Goal: Task Accomplishment & Management: Use online tool/utility

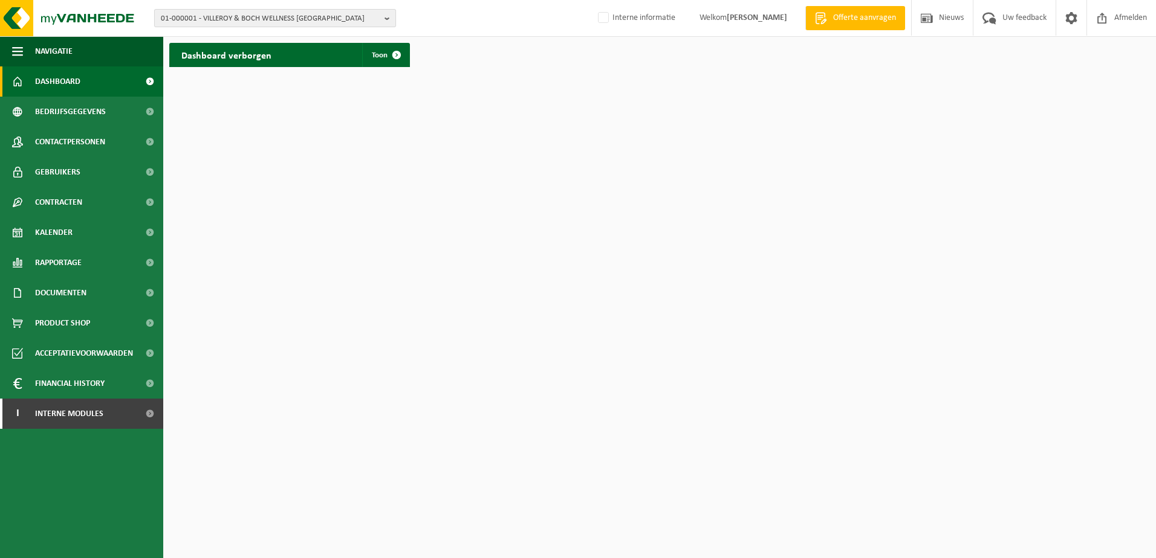
click at [229, 18] on span "01-000001 - VILLEROY & BOCH WELLNESS [GEOGRAPHIC_DATA]" at bounding box center [270, 19] width 219 height 18
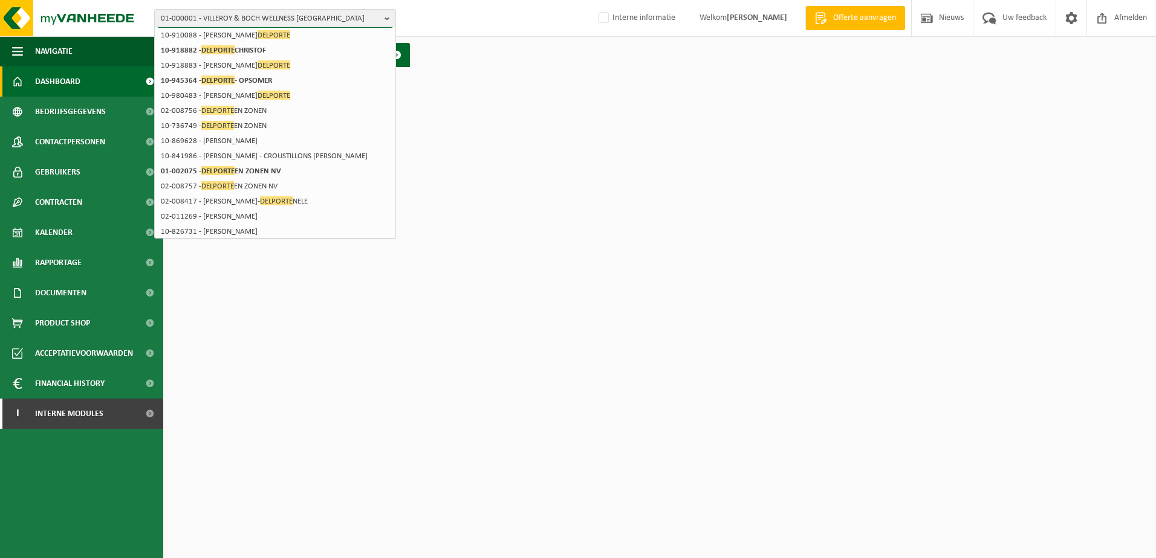
scroll to position [121, 0]
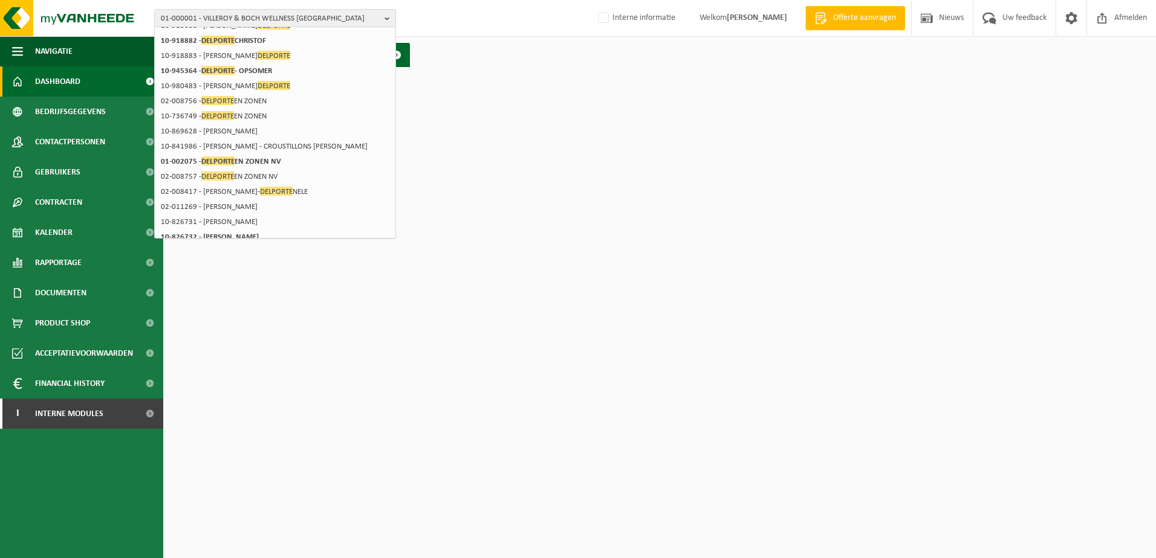
click at [499, 170] on html "01-000001 - VILLEROY & BOCH WELLNESS NV delporte 01-000001 - VILLEROY & BOCH WE…" at bounding box center [578, 279] width 1156 height 558
click at [209, 309] on html "01-000001 - VILLEROY & BOCH WELLNESS NV delporte 01-000001 - VILLEROY & BOCH WE…" at bounding box center [578, 279] width 1156 height 558
click at [387, 17] on b "button" at bounding box center [389, 18] width 11 height 17
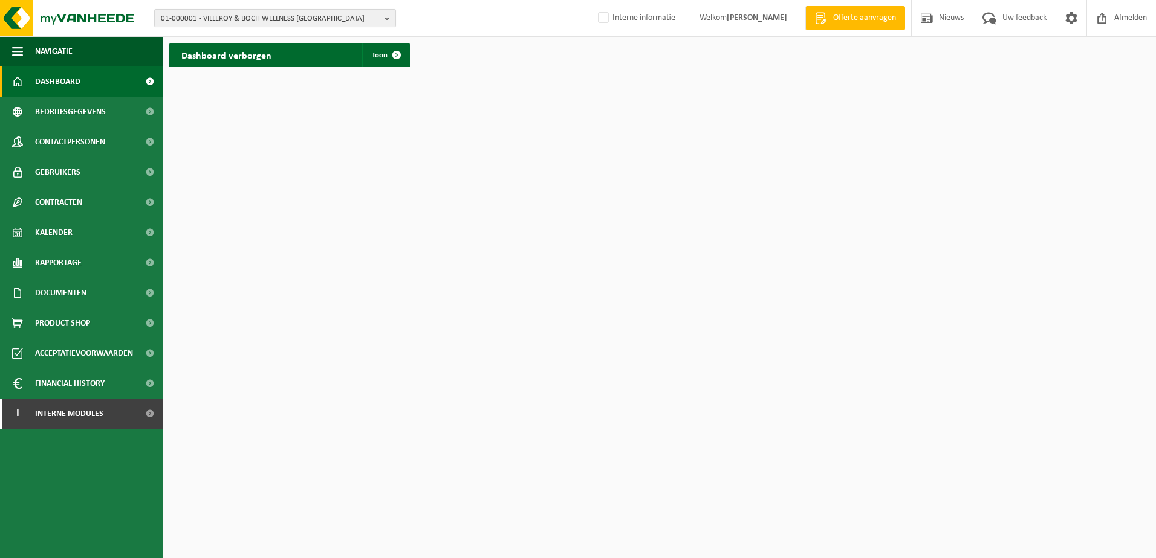
click at [215, 21] on span "01-000001 - VILLEROY & BOCH WELLNESS NV" at bounding box center [270, 19] width 219 height 18
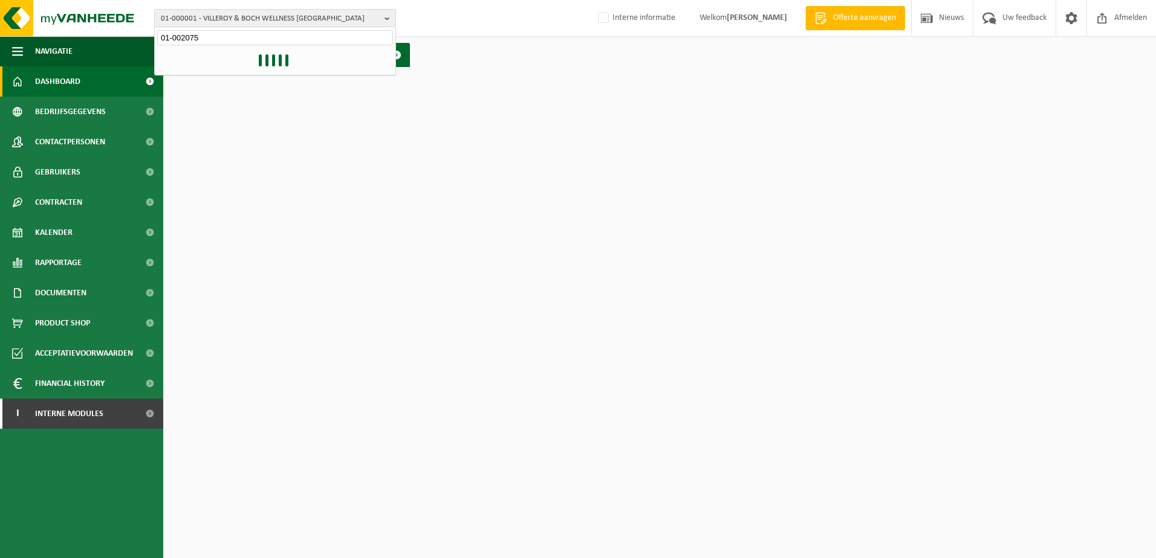
type input "01-002075"
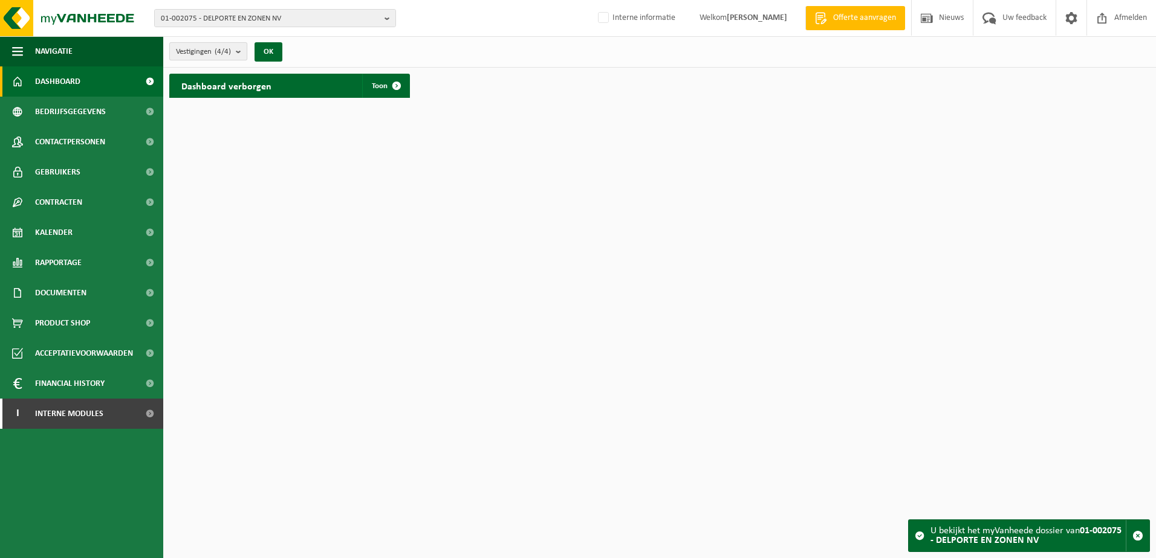
click at [241, 54] on b "submit" at bounding box center [241, 51] width 11 height 17
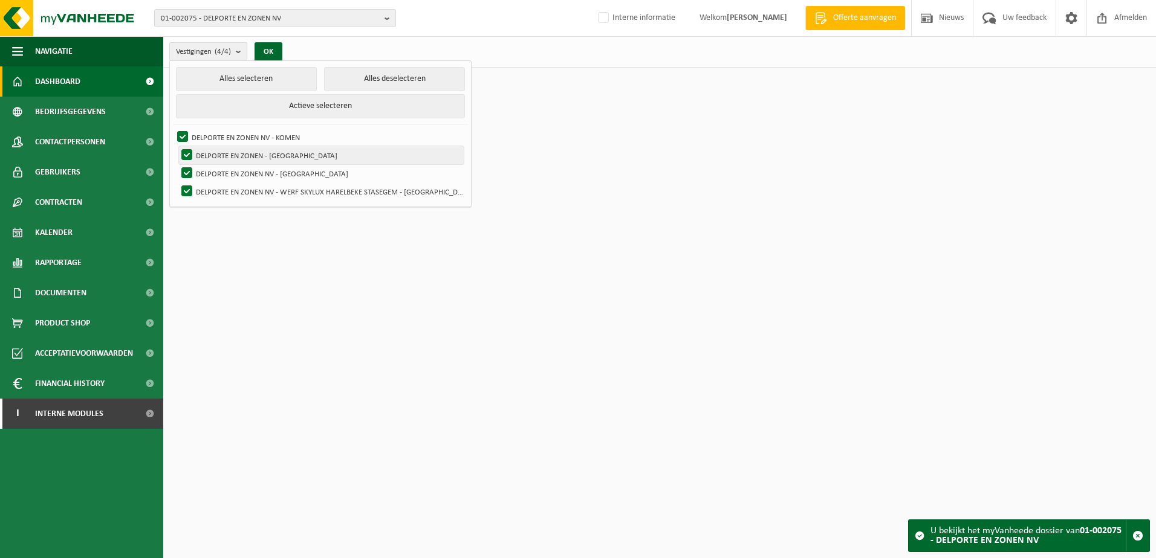
click at [186, 151] on label "DELPORTE EN ZONEN - WERVIK" at bounding box center [321, 155] width 285 height 18
click at [177, 146] on input "DELPORTE EN ZONEN - WERVIK" at bounding box center [176, 146] width 1 height 1
checkbox input "false"
click at [187, 173] on label "DELPORTE EN ZONEN NV - WERVIK" at bounding box center [321, 173] width 285 height 18
click at [177, 164] on input "DELPORTE EN ZONEN NV - [GEOGRAPHIC_DATA]" at bounding box center [176, 164] width 1 height 1
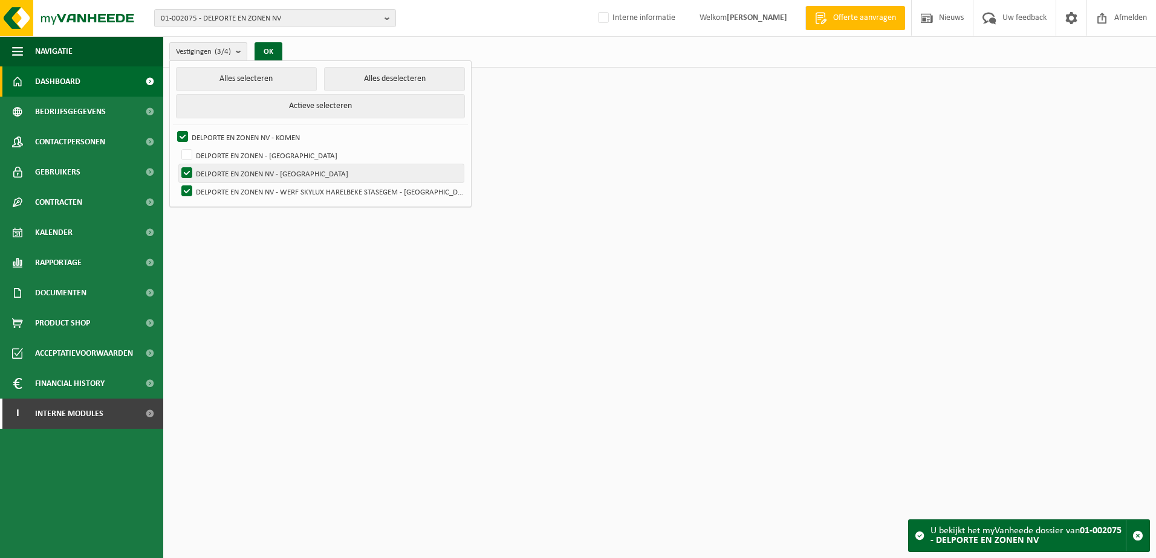
checkbox input "false"
click at [193, 186] on label "DELPORTE EN ZONEN NV - WERF SKYLUX HARELBEKE STASEGEM - [GEOGRAPHIC_DATA]" at bounding box center [321, 192] width 285 height 18
click at [177, 183] on input "DELPORTE EN ZONEN NV - WERF SKYLUX HARELBEKE STASEGEM - [GEOGRAPHIC_DATA]" at bounding box center [176, 182] width 1 height 1
checkbox input "false"
click at [268, 50] on button "OK" at bounding box center [268, 51] width 28 height 19
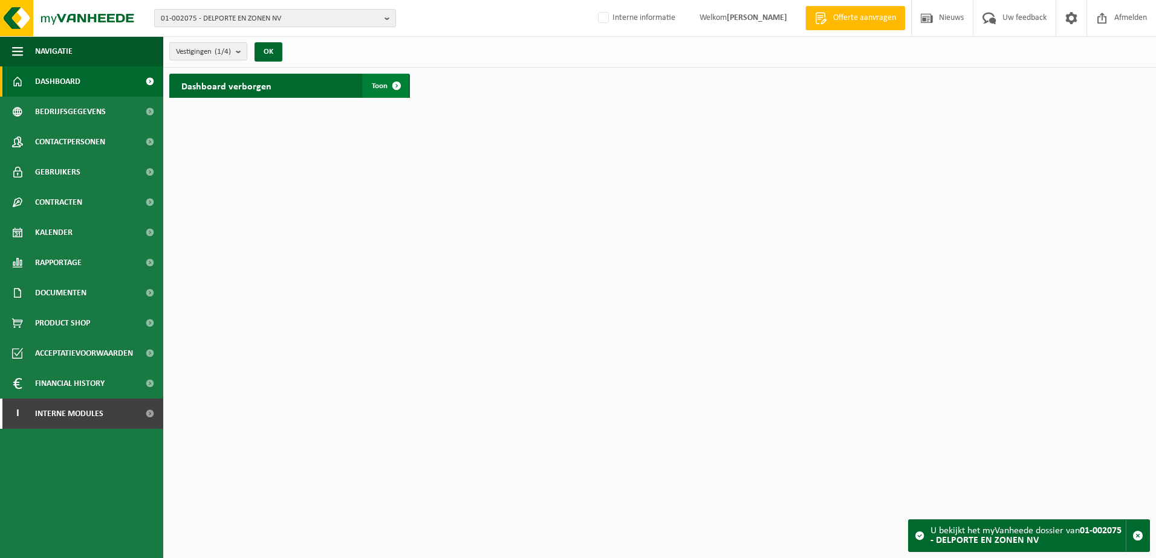
click at [392, 87] on span at bounding box center [396, 86] width 24 height 24
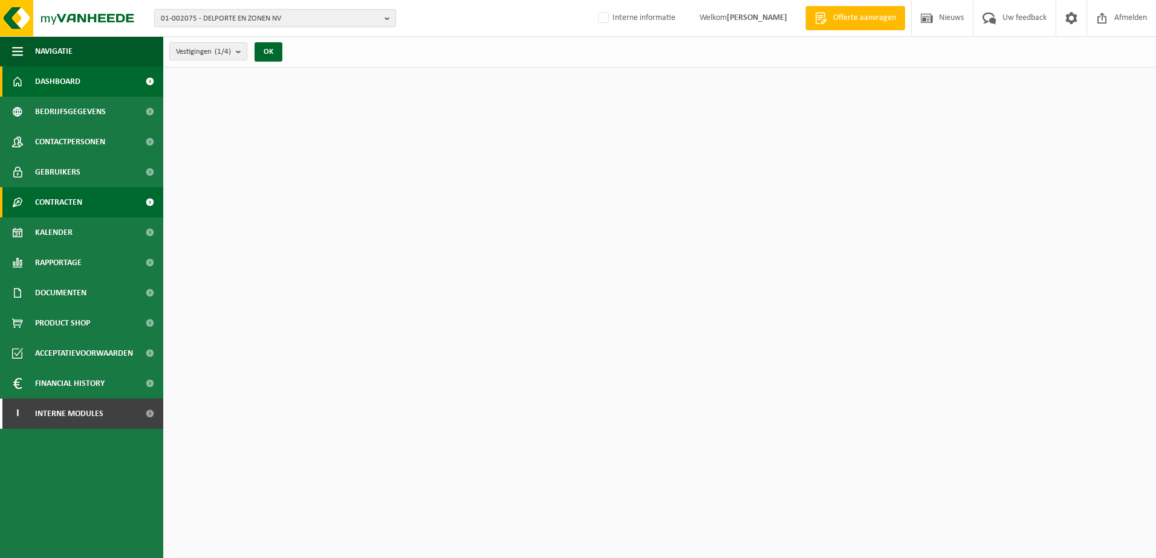
click at [69, 198] on span "Contracten" at bounding box center [58, 202] width 47 height 30
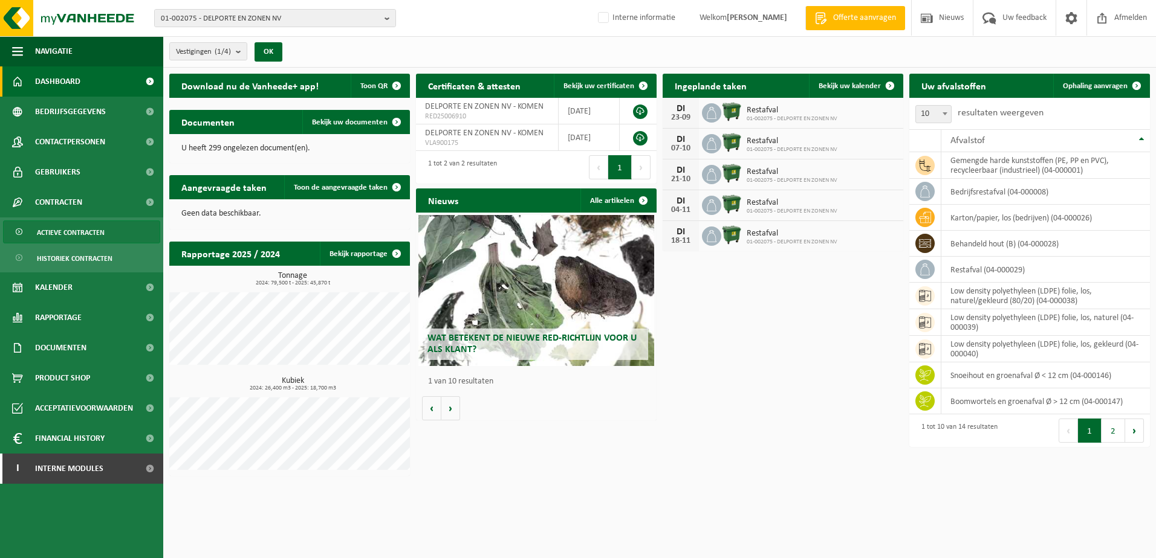
click at [59, 234] on span "Actieve contracten" at bounding box center [71, 232] width 68 height 23
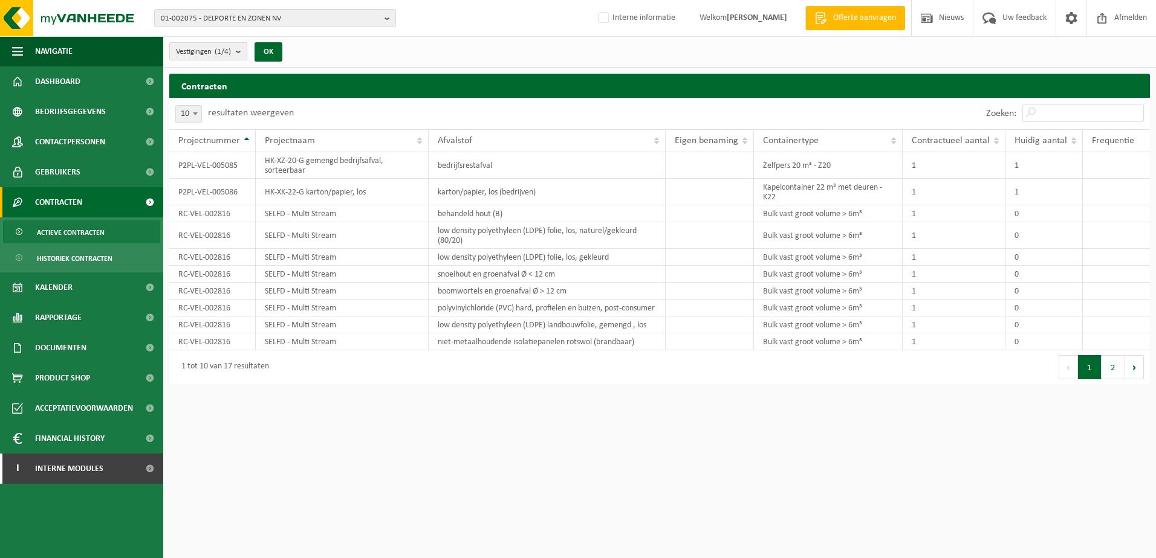
click at [242, 56] on b "submit" at bounding box center [241, 51] width 11 height 17
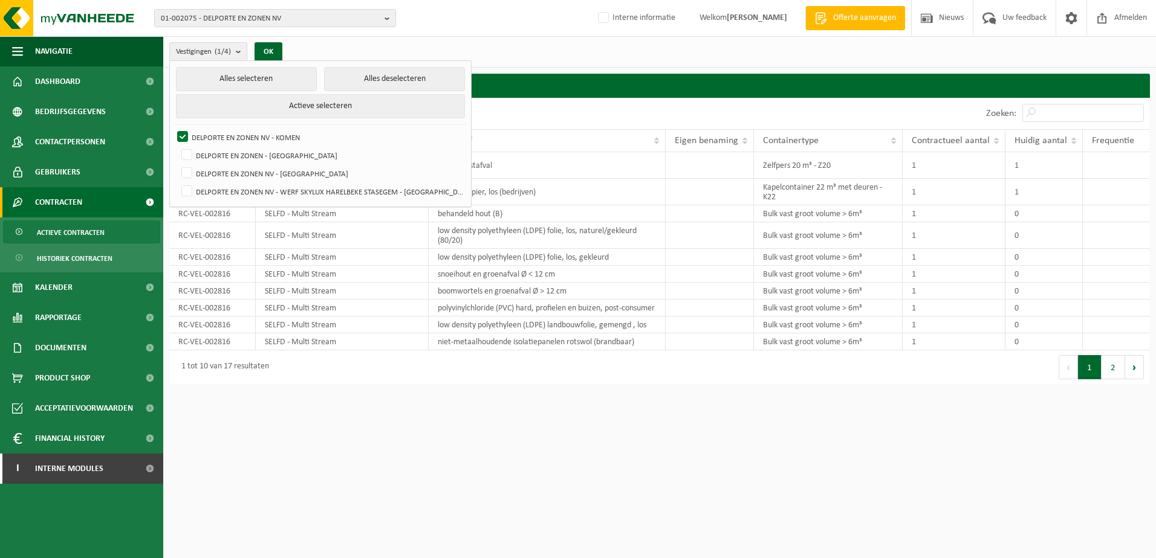
click at [367, 431] on html "01-002075 - DELPORTE EN ZONEN NV 01-002075 - DELPORTE EN ZONEN NV 10-736749 - D…" at bounding box center [578, 279] width 1156 height 558
click at [266, 45] on button "OK" at bounding box center [268, 51] width 28 height 19
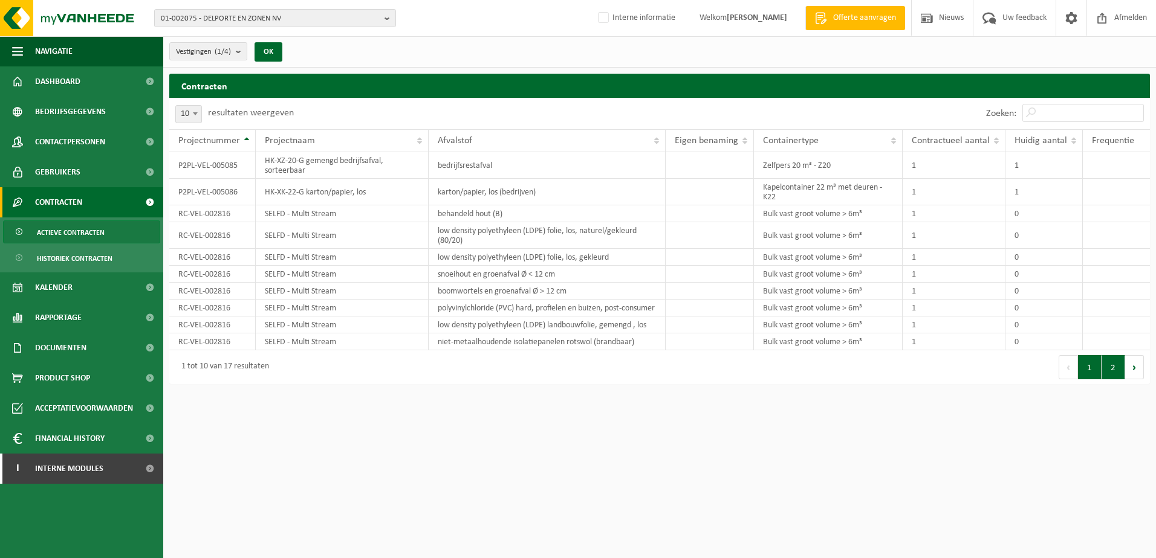
click at [1119, 377] on button "2" at bounding box center [1113, 367] width 24 height 24
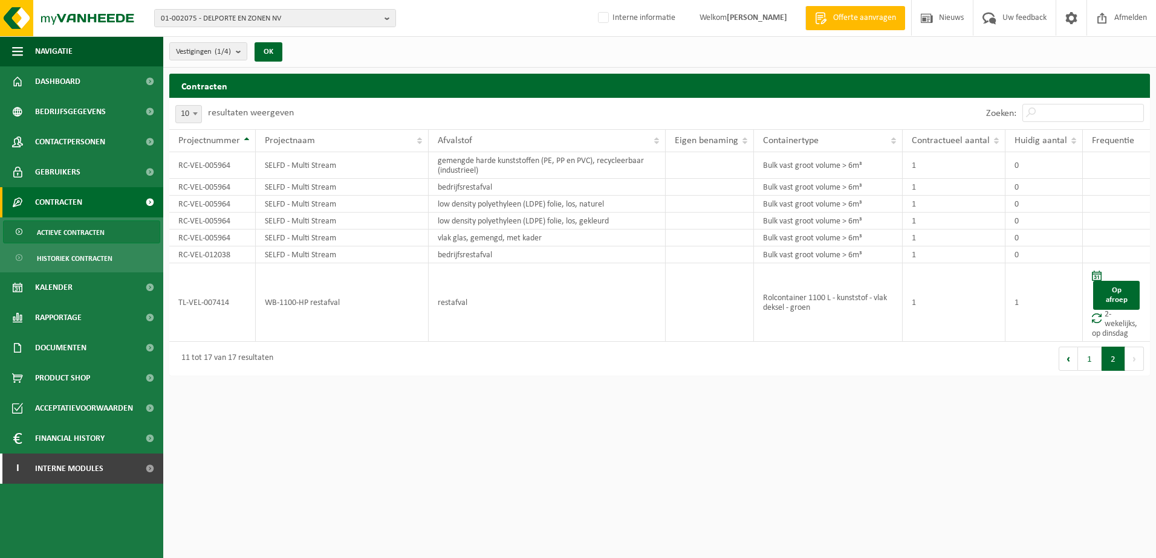
click at [1128, 361] on button "Volgende" at bounding box center [1134, 359] width 19 height 24
click at [54, 314] on span "Rapportage" at bounding box center [58, 318] width 47 height 30
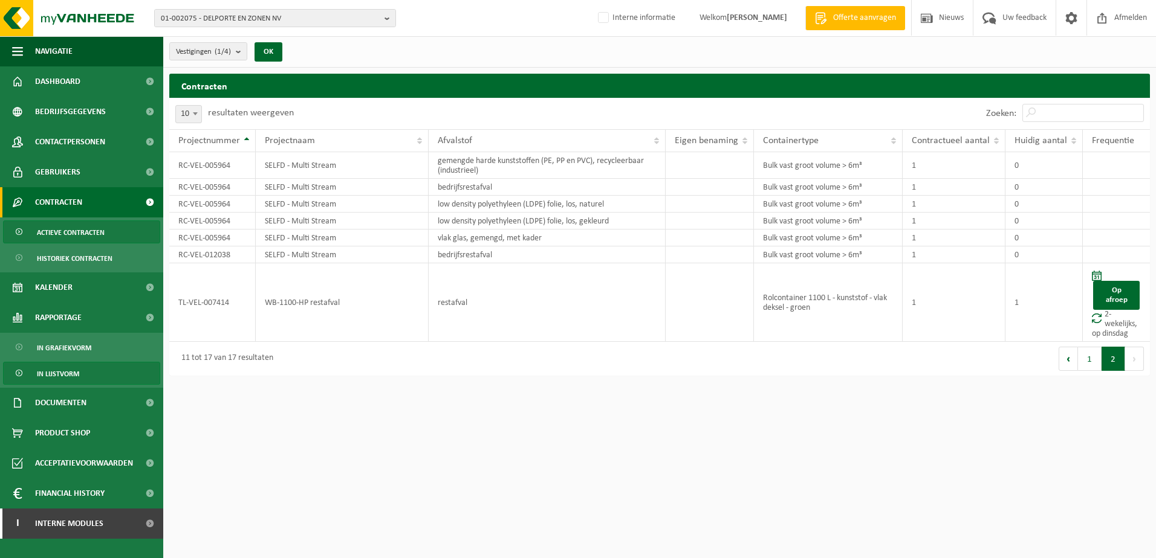
click at [50, 376] on span "In lijstvorm" at bounding box center [58, 374] width 42 height 23
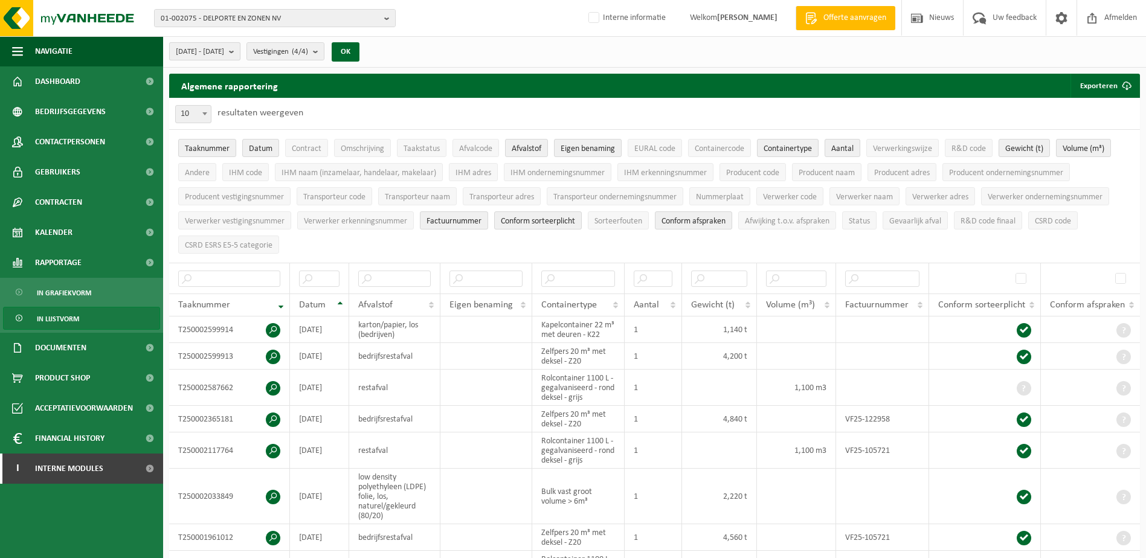
click at [240, 56] on b "submit" at bounding box center [234, 51] width 11 height 17
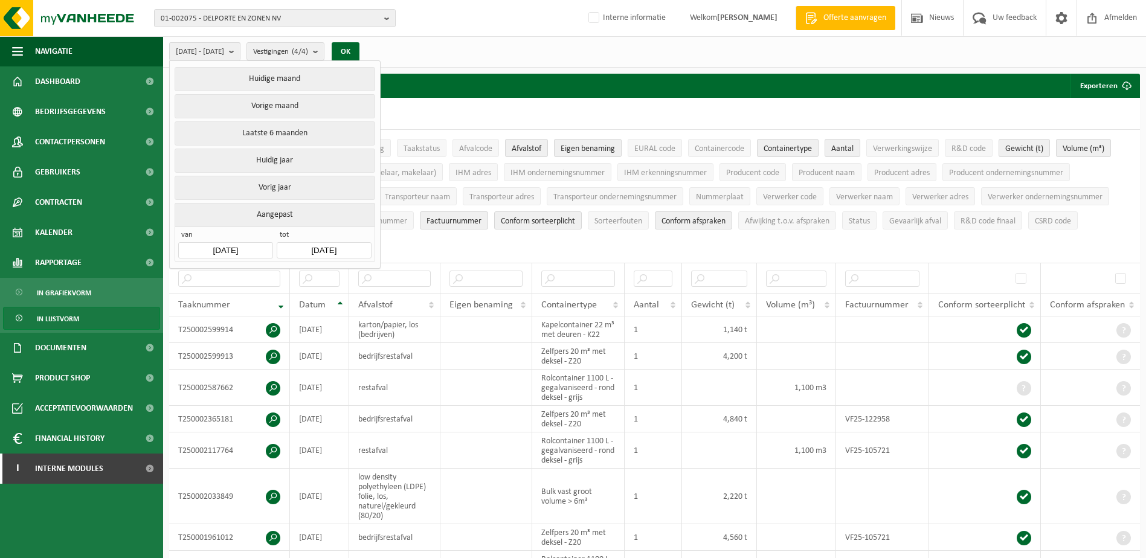
click at [273, 207] on button "Aangepast" at bounding box center [275, 215] width 200 height 24
click at [233, 246] on input "[DATE]" at bounding box center [225, 250] width 94 height 16
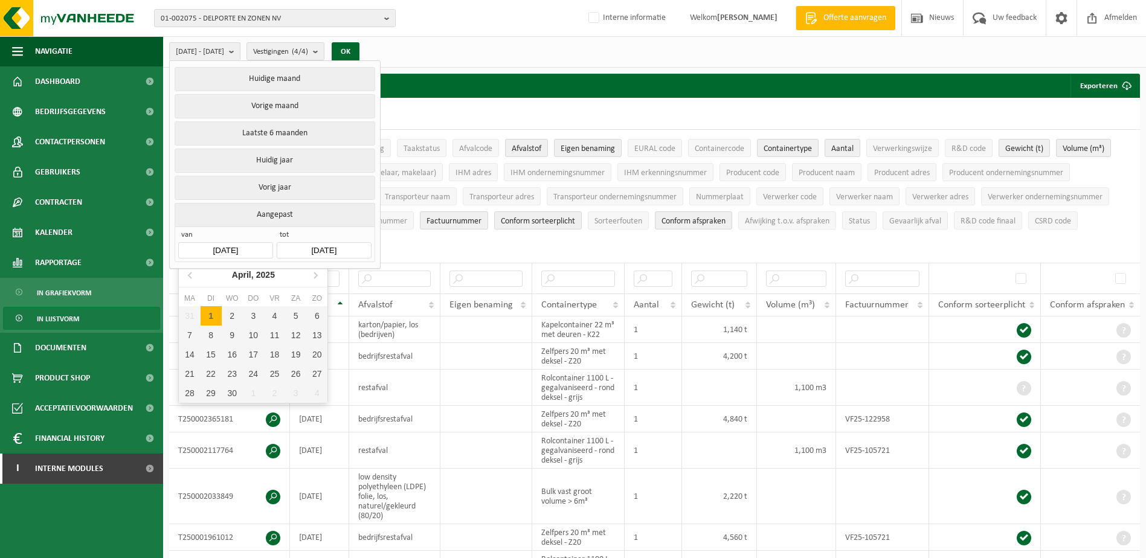
click at [205, 317] on div "1" at bounding box center [211, 315] width 21 height 19
click at [215, 315] on div "1" at bounding box center [211, 315] width 21 height 19
type input "[DATE]"
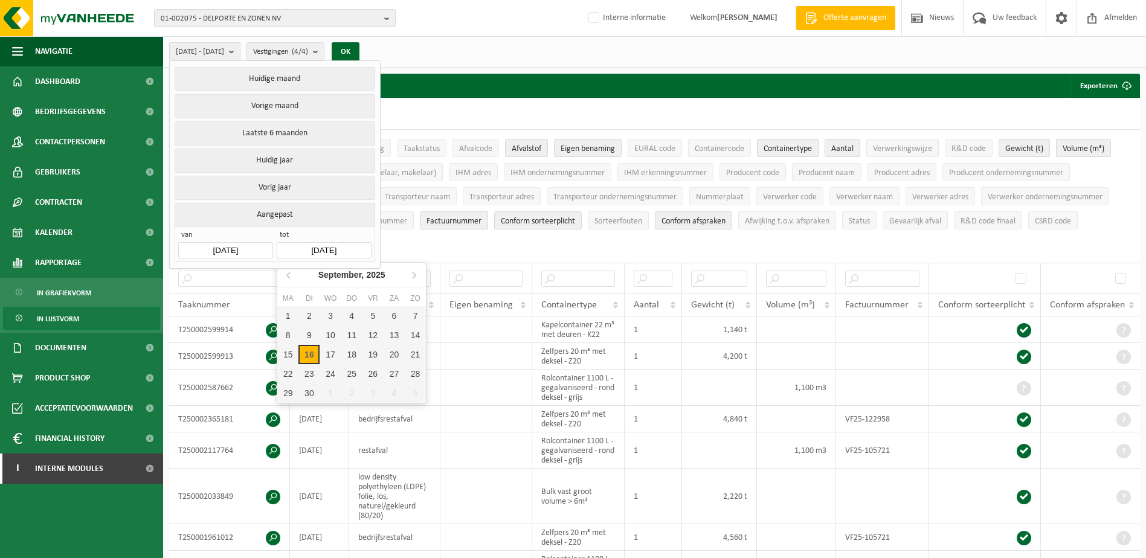
click at [358, 248] on input "[DATE]" at bounding box center [324, 250] width 94 height 16
click at [293, 274] on icon at bounding box center [289, 274] width 19 height 19
click at [292, 274] on icon at bounding box center [289, 274] width 19 height 19
click at [293, 409] on div "30" at bounding box center [287, 412] width 21 height 19
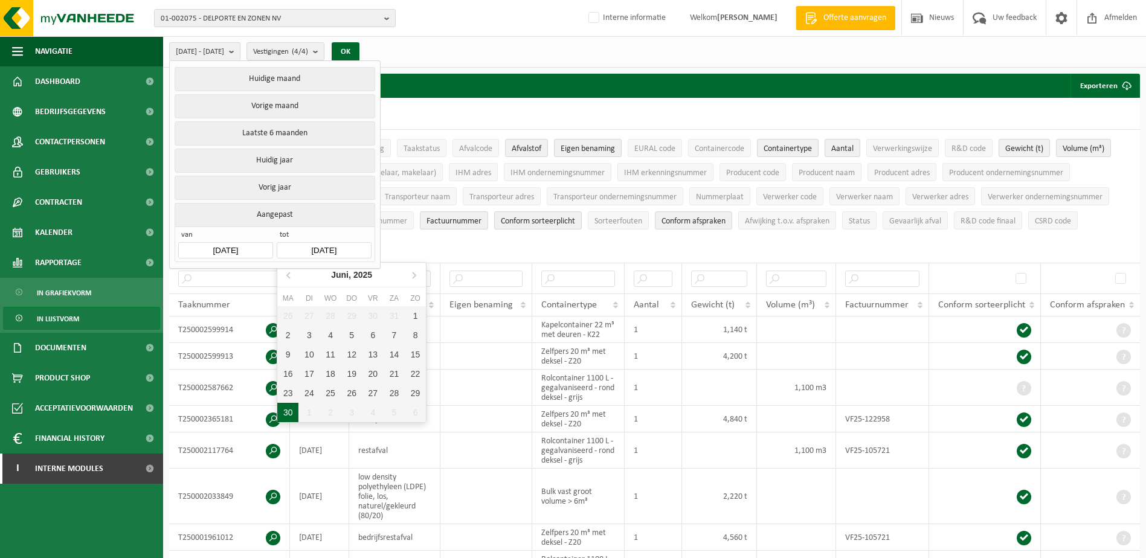
type input "[DATE]"
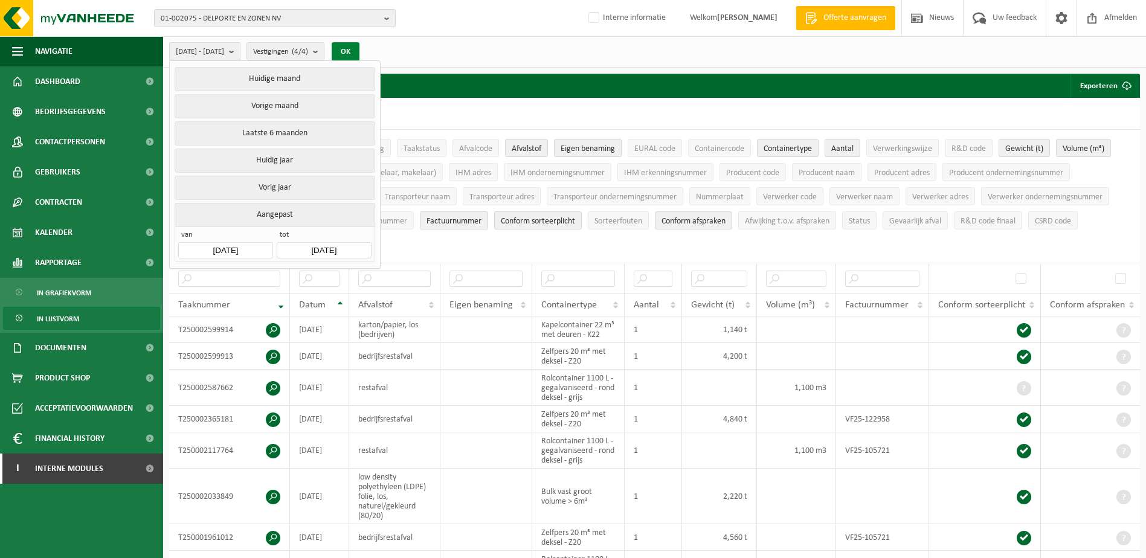
click at [360, 47] on button "OK" at bounding box center [346, 51] width 28 height 19
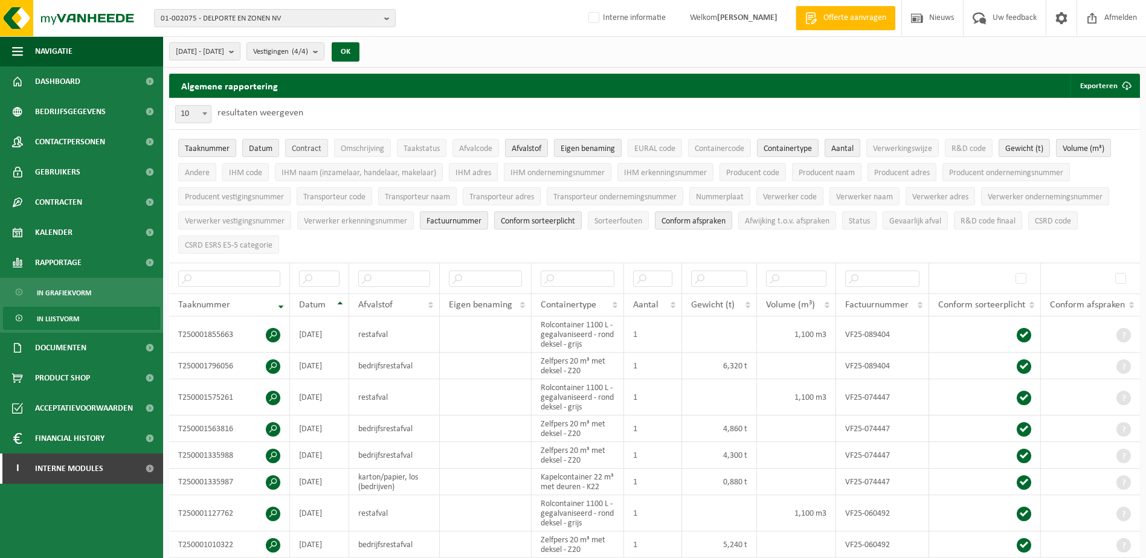
click at [305, 147] on span "Contract" at bounding box center [307, 148] width 30 height 9
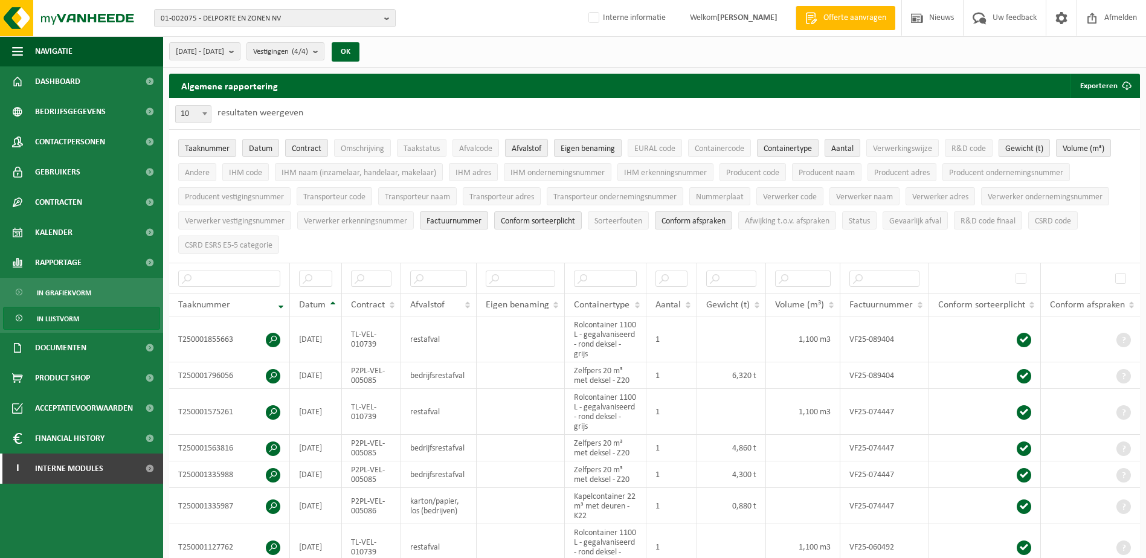
click at [526, 149] on span "Afvalstof" at bounding box center [527, 148] width 30 height 9
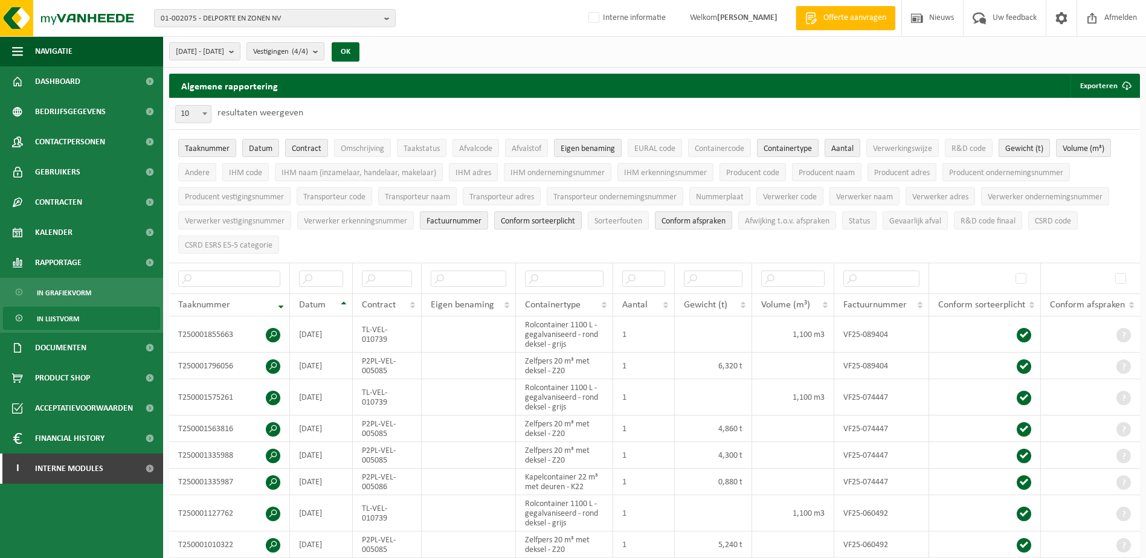
click at [1018, 150] on span "Gewicht (t)" at bounding box center [1025, 148] width 38 height 9
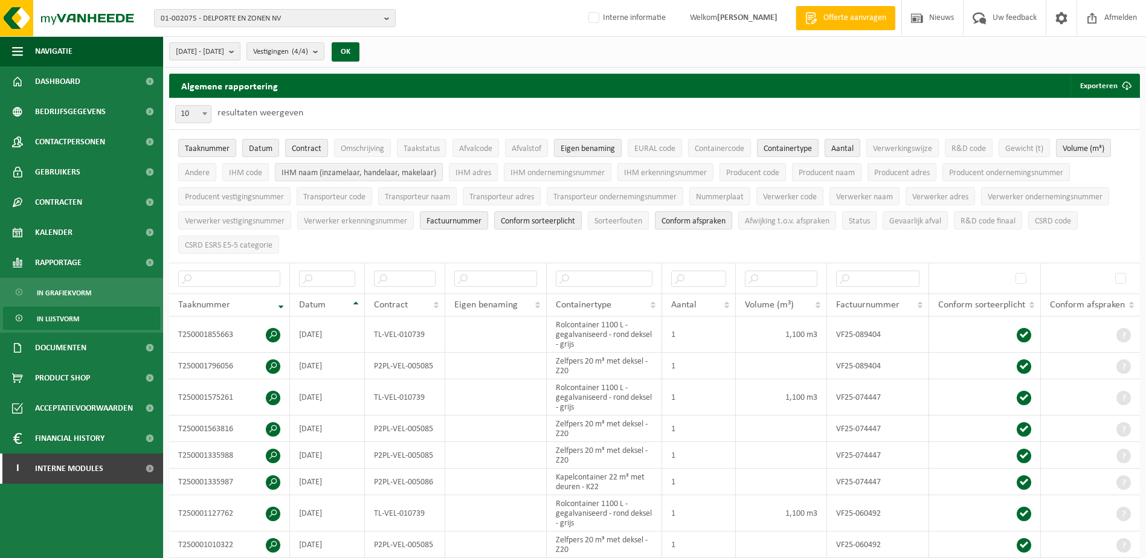
click at [294, 174] on span "IHM naam (inzamelaar, handelaar, makelaar)" at bounding box center [359, 173] width 155 height 9
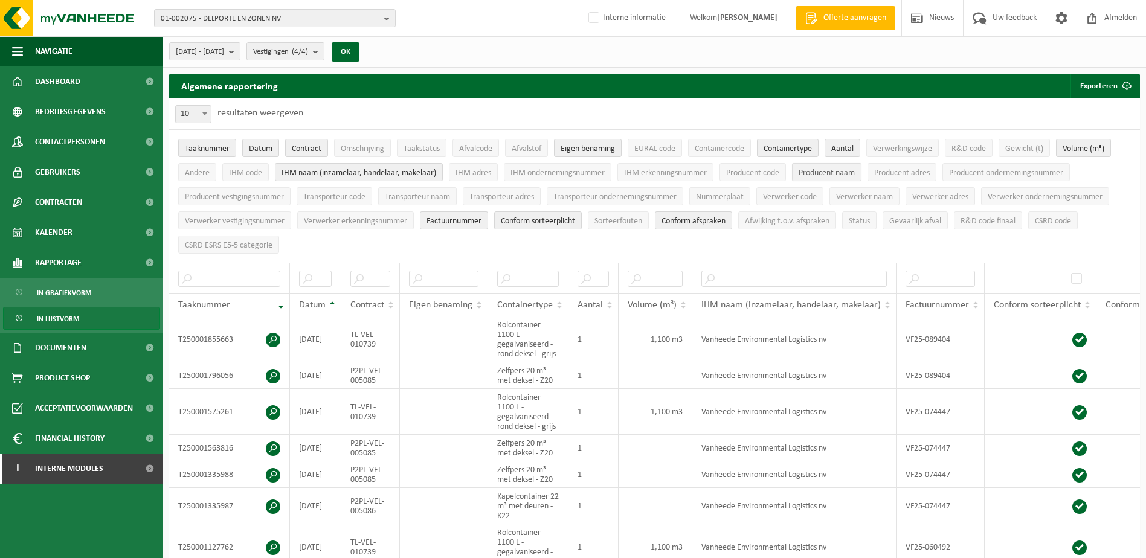
click at [817, 175] on span "Producent naam" at bounding box center [827, 173] width 56 height 9
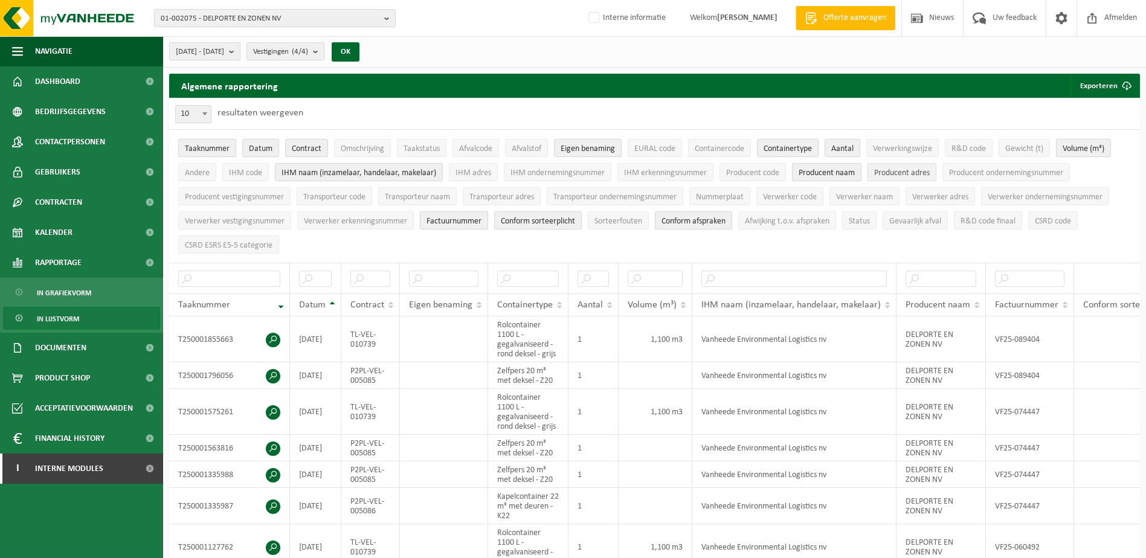
click at [893, 169] on span "Producent adres" at bounding box center [903, 173] width 56 height 9
click at [786, 197] on span "Verwerker code" at bounding box center [790, 197] width 54 height 9
click at [786, 193] on span "Verwerker code" at bounding box center [790, 197] width 54 height 9
click at [847, 195] on span "Verwerker naam" at bounding box center [864, 197] width 57 height 9
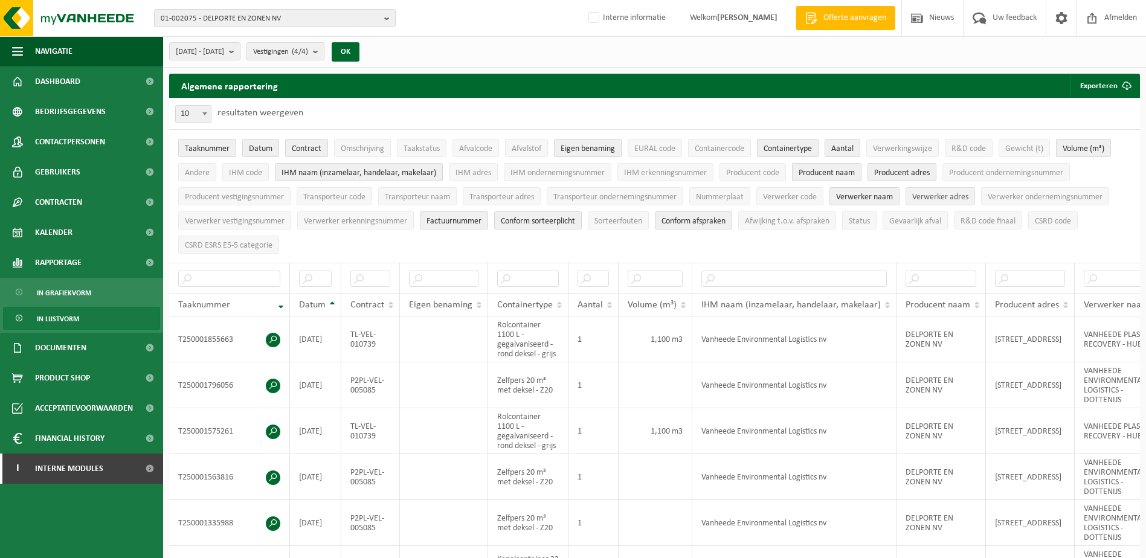
click at [935, 198] on span "Verwerker adres" at bounding box center [941, 197] width 56 height 9
click at [971, 218] on span "R&D code finaal" at bounding box center [988, 221] width 55 height 9
click at [202, 149] on span "Taaknummer" at bounding box center [207, 148] width 45 height 9
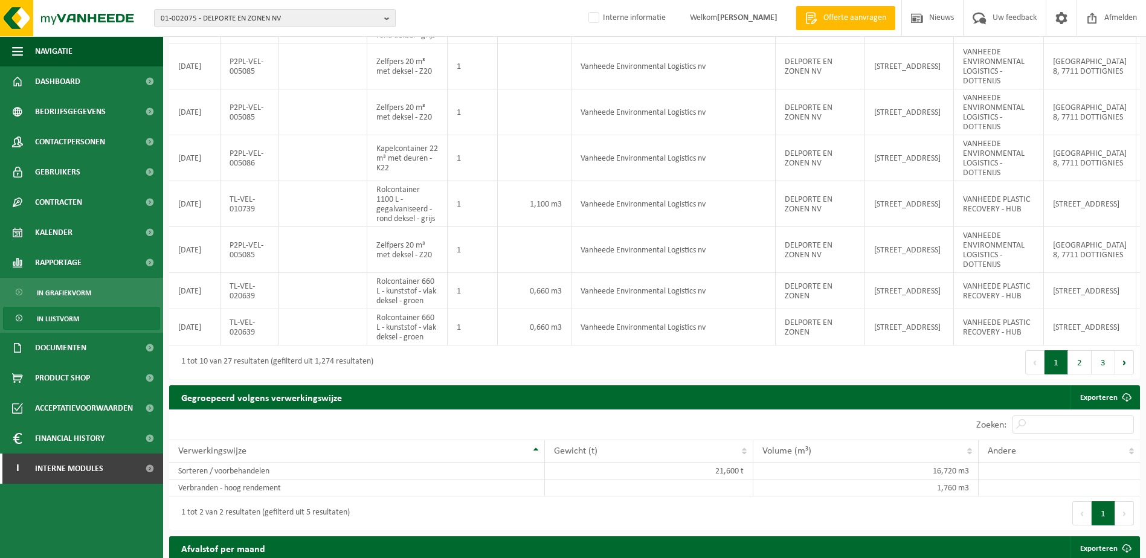
scroll to position [423, 0]
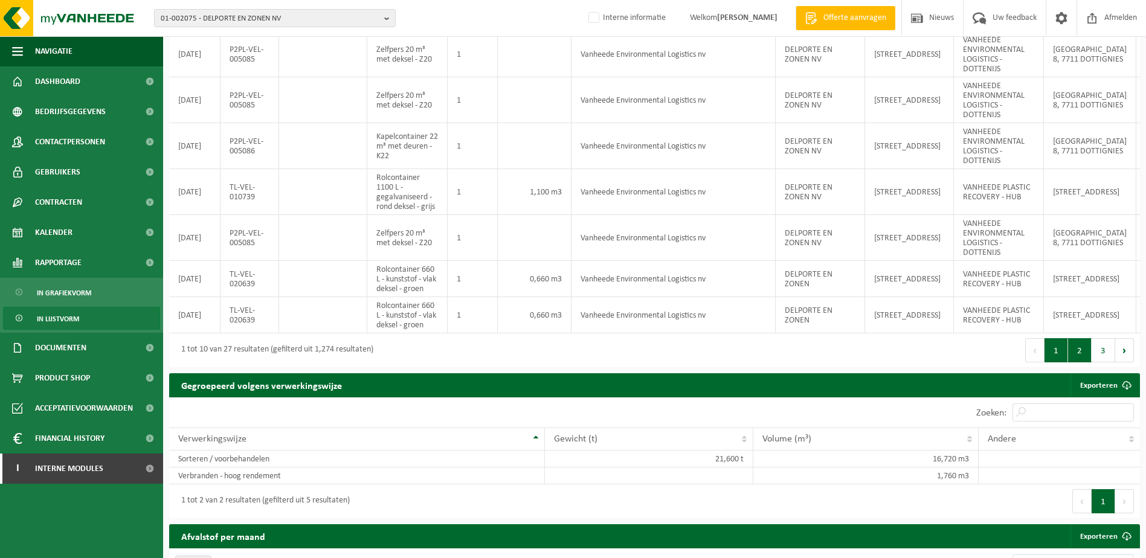
click at [1075, 355] on button "2" at bounding box center [1081, 350] width 24 height 24
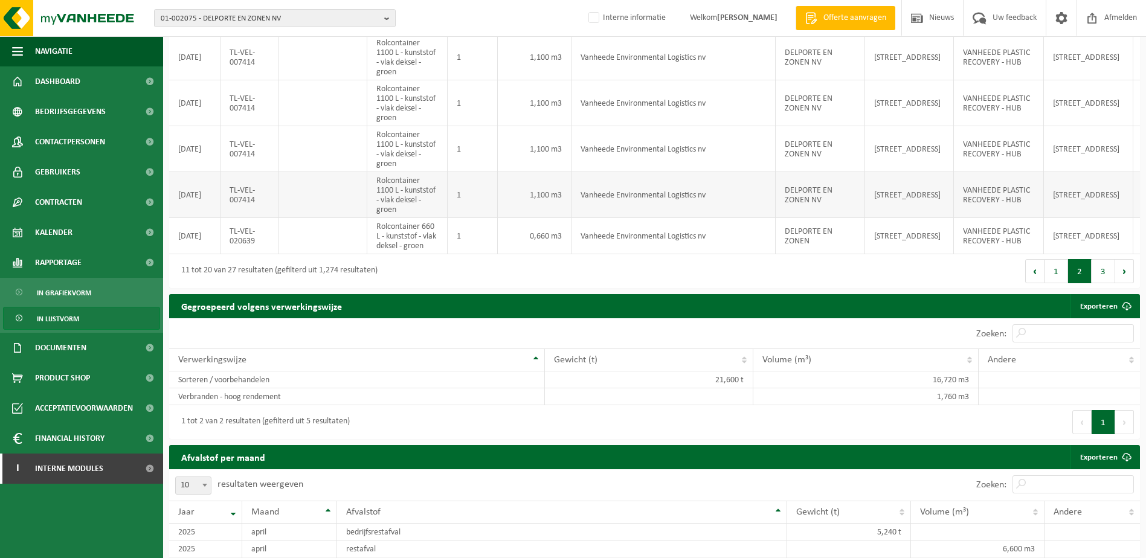
scroll to position [413, 0]
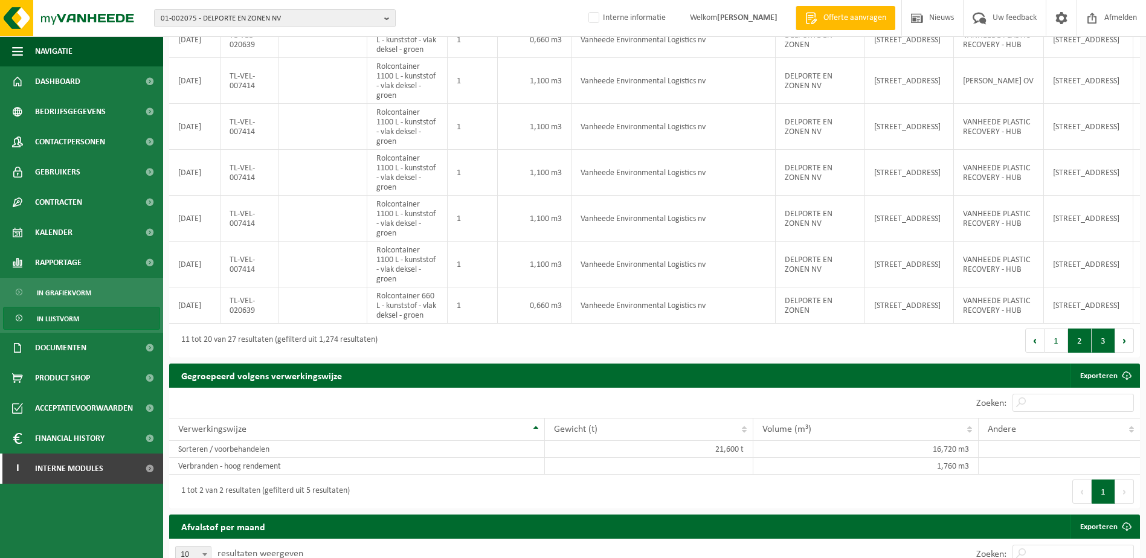
click at [1107, 346] on button "3" at bounding box center [1104, 341] width 24 height 24
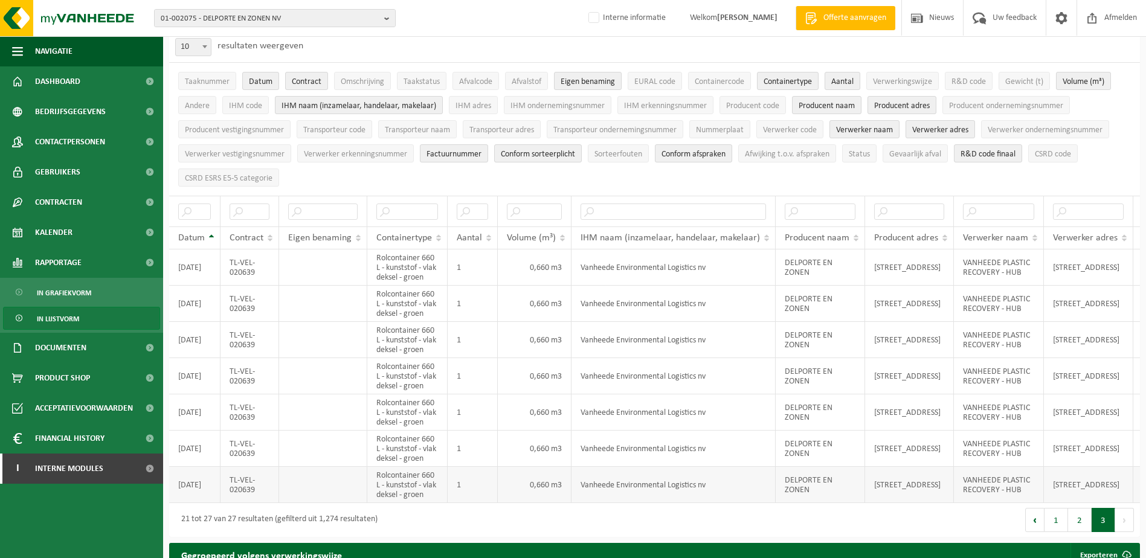
scroll to position [88, 0]
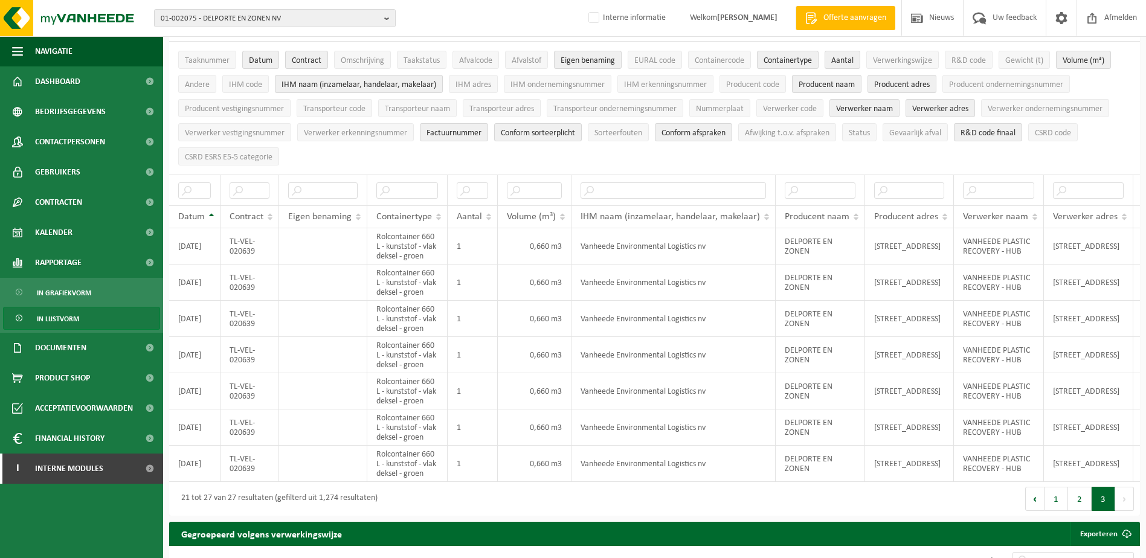
click at [1125, 508] on button "Volgende" at bounding box center [1125, 499] width 19 height 24
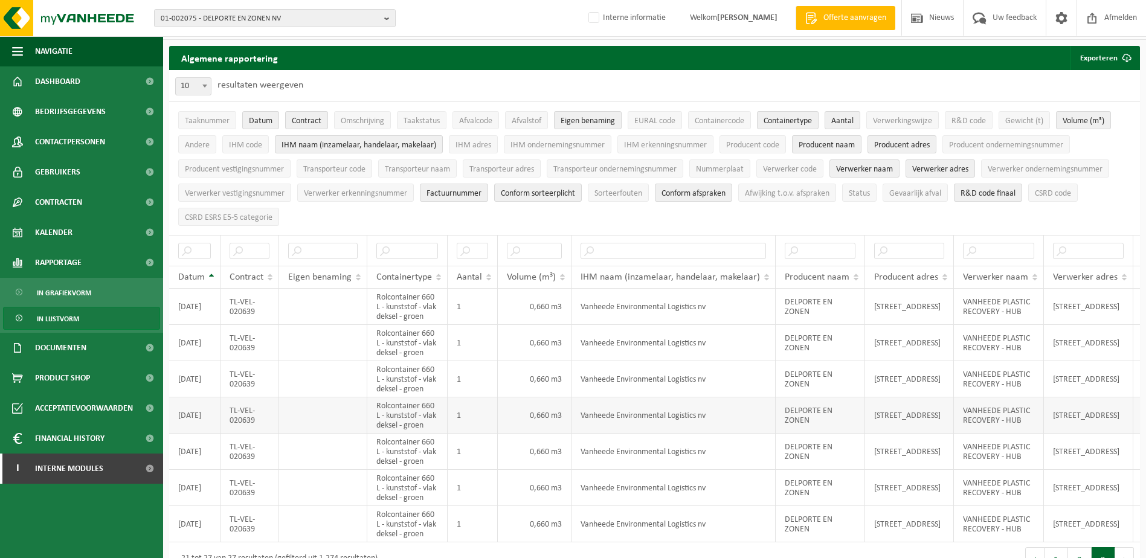
scroll to position [0, 0]
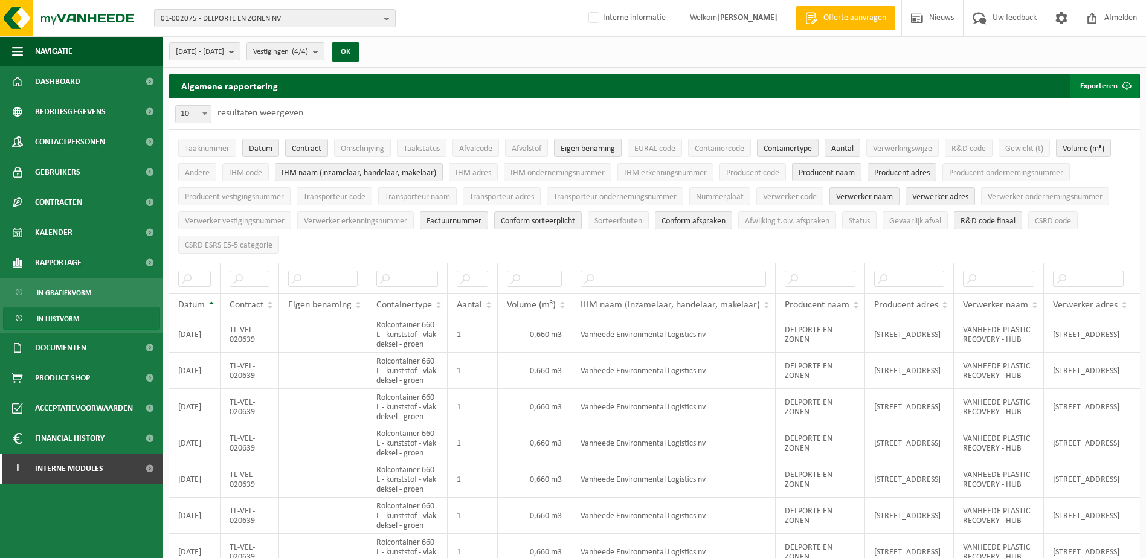
click at [1089, 85] on button "Exporteren" at bounding box center [1105, 86] width 68 height 24
click at [1075, 105] on link "Enkel mijn selectie" at bounding box center [1083, 110] width 109 height 24
click at [479, 151] on span "Afvalcode" at bounding box center [475, 148] width 33 height 9
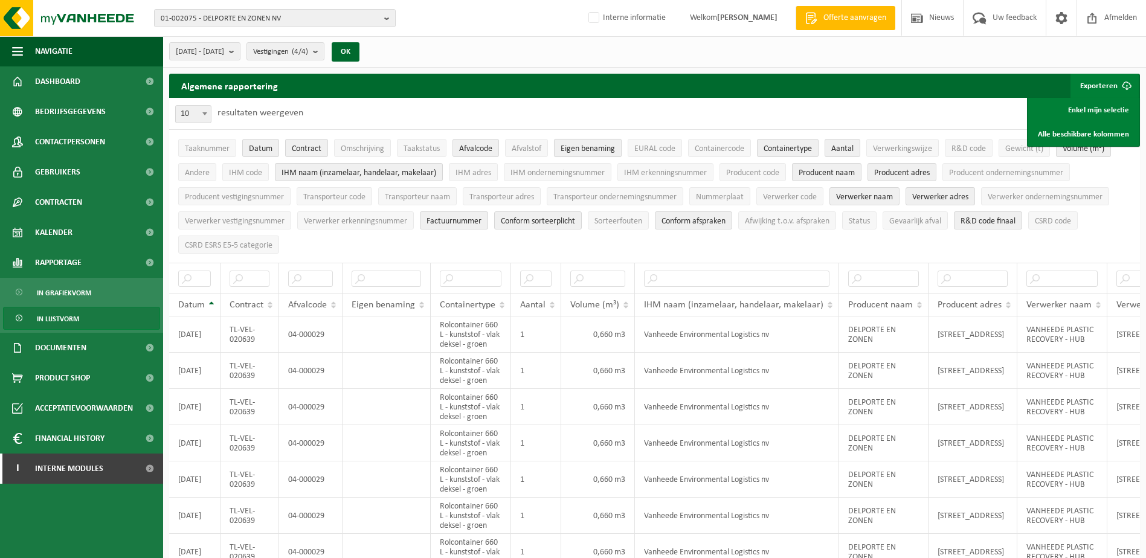
click at [566, 152] on span "Eigen benaming" at bounding box center [588, 148] width 54 height 9
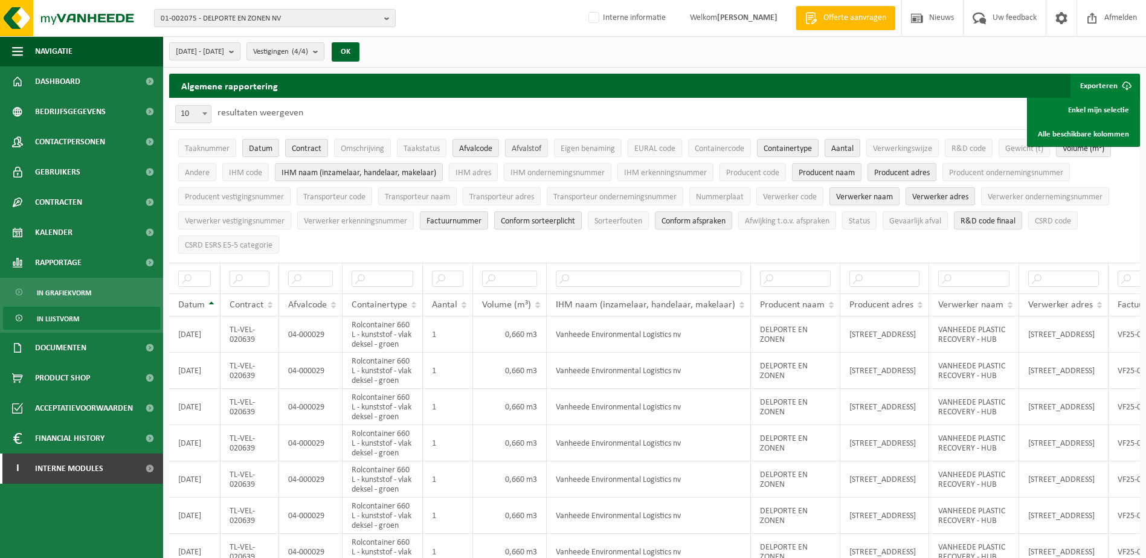
click at [517, 152] on span "Afvalstof" at bounding box center [527, 148] width 30 height 9
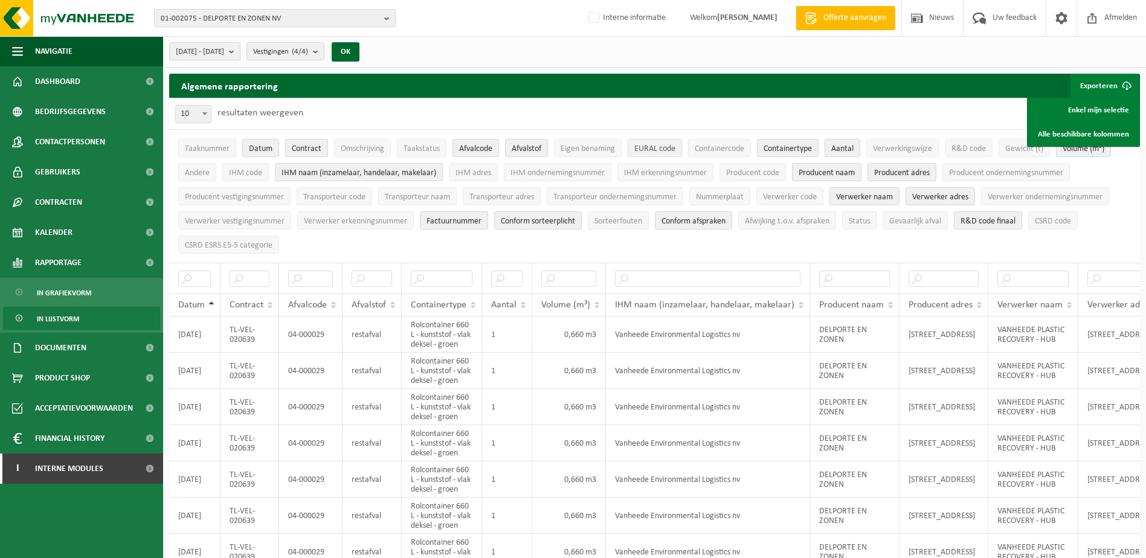
click at [652, 147] on span "EURAL code" at bounding box center [655, 148] width 41 height 9
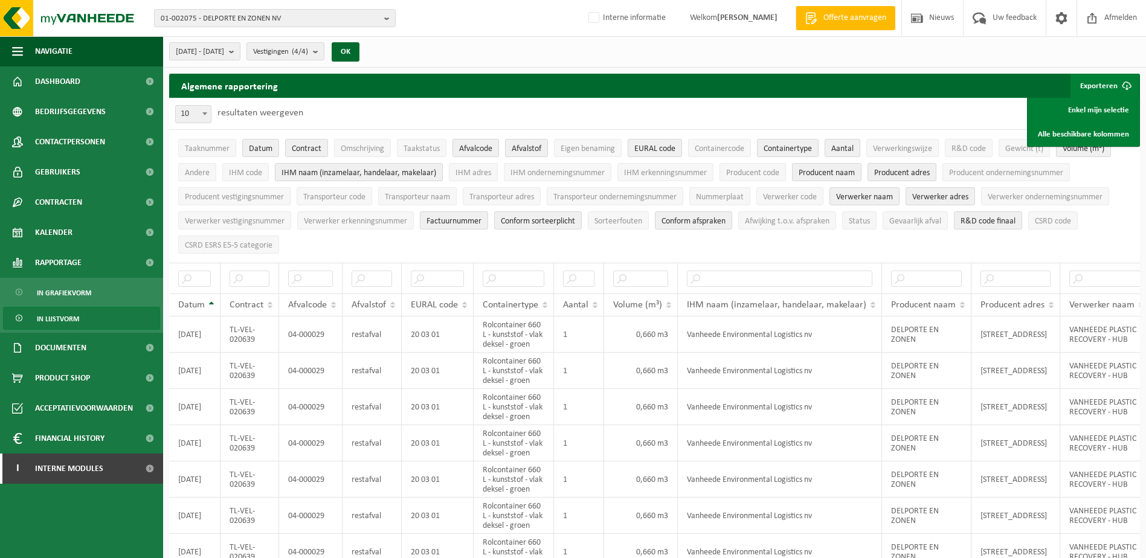
click at [491, 149] on span "Afvalcode" at bounding box center [475, 148] width 33 height 9
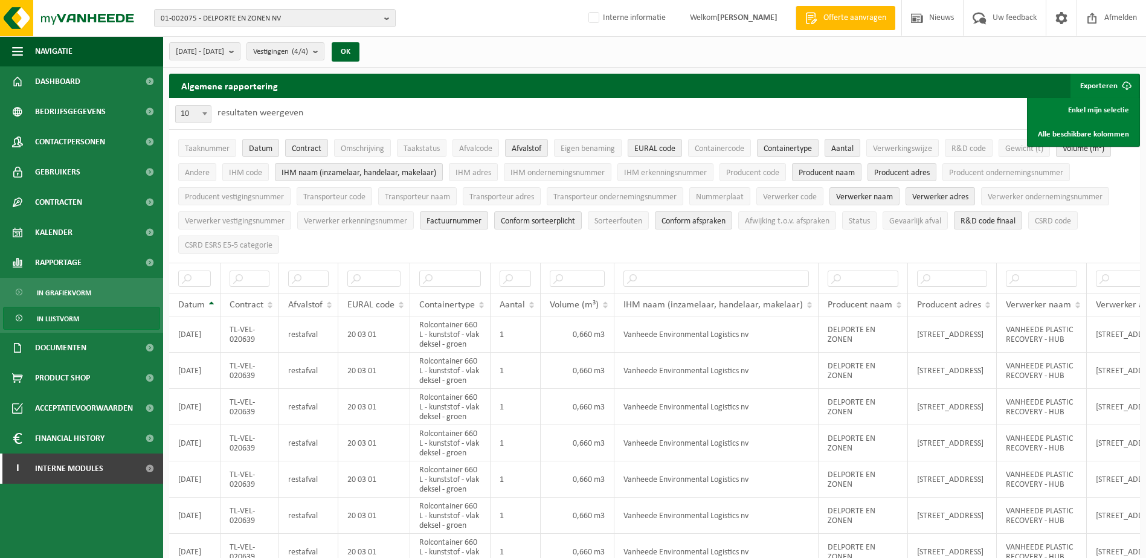
click at [1095, 84] on button "Exporteren" at bounding box center [1105, 86] width 68 height 24
click at [1095, 85] on button "Exporteren" at bounding box center [1105, 86] width 68 height 24
click at [1079, 110] on link "Enkel mijn selectie" at bounding box center [1083, 110] width 109 height 24
click at [240, 53] on b "submit" at bounding box center [234, 51] width 11 height 17
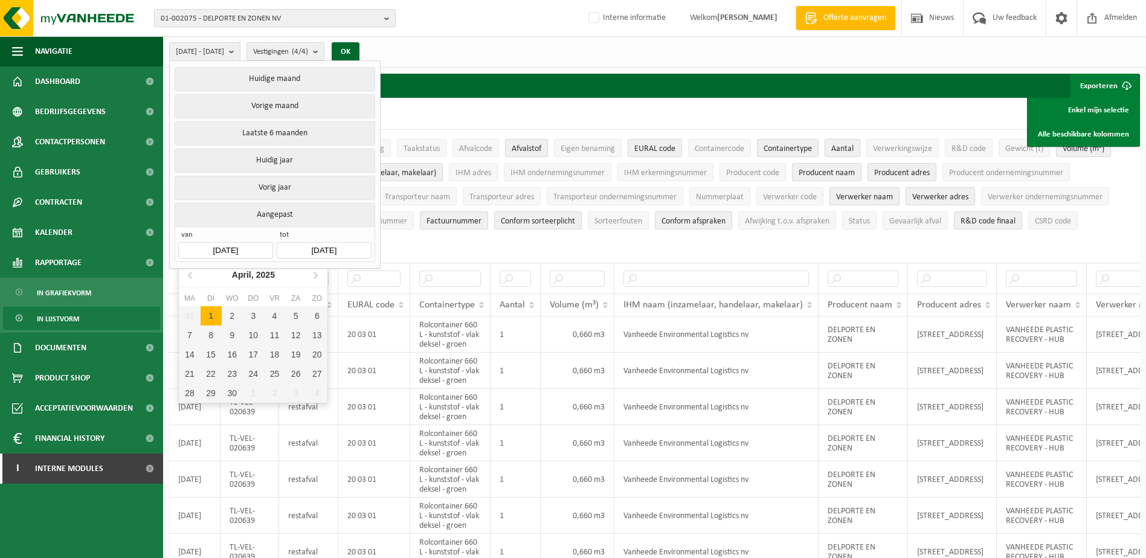
click at [233, 247] on input "[DATE]" at bounding box center [225, 250] width 94 height 16
click at [189, 274] on icon at bounding box center [190, 274] width 19 height 19
click at [187, 274] on icon at bounding box center [190, 274] width 19 height 19
click at [232, 318] on div "1" at bounding box center [232, 315] width 21 height 19
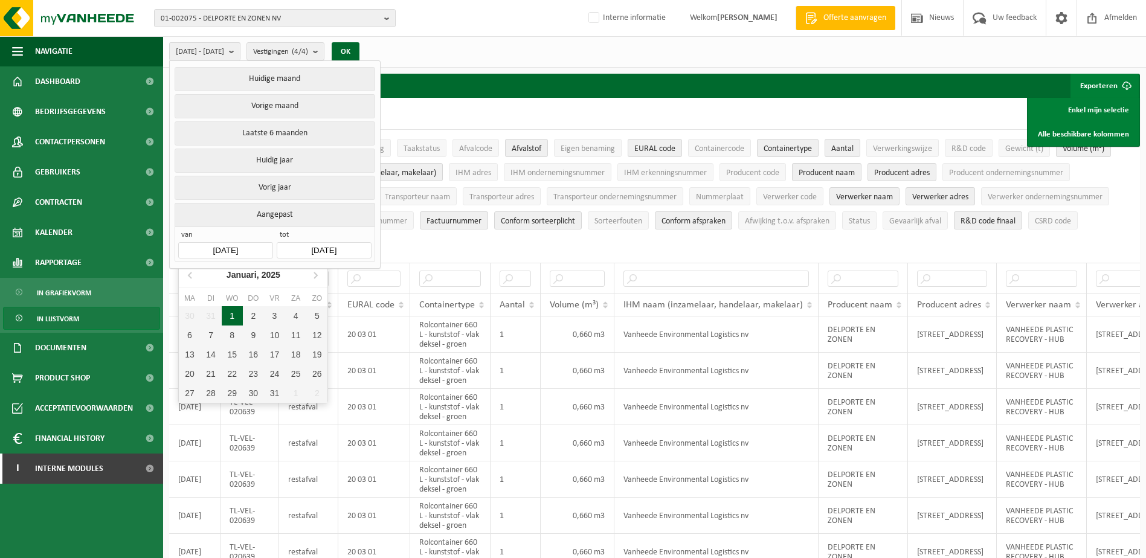
type input "[DATE]"
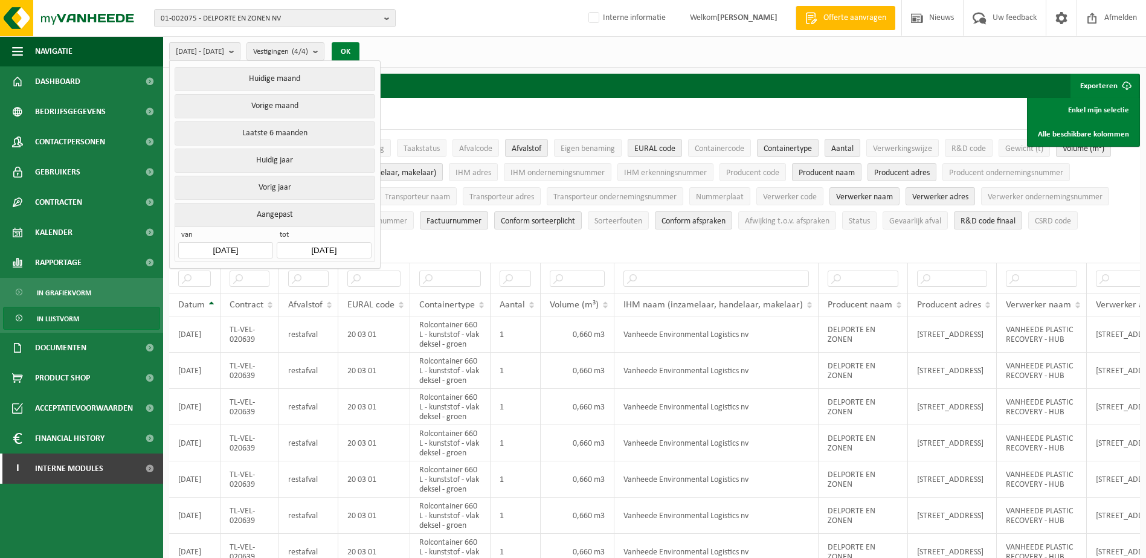
click at [360, 44] on button "OK" at bounding box center [346, 51] width 28 height 19
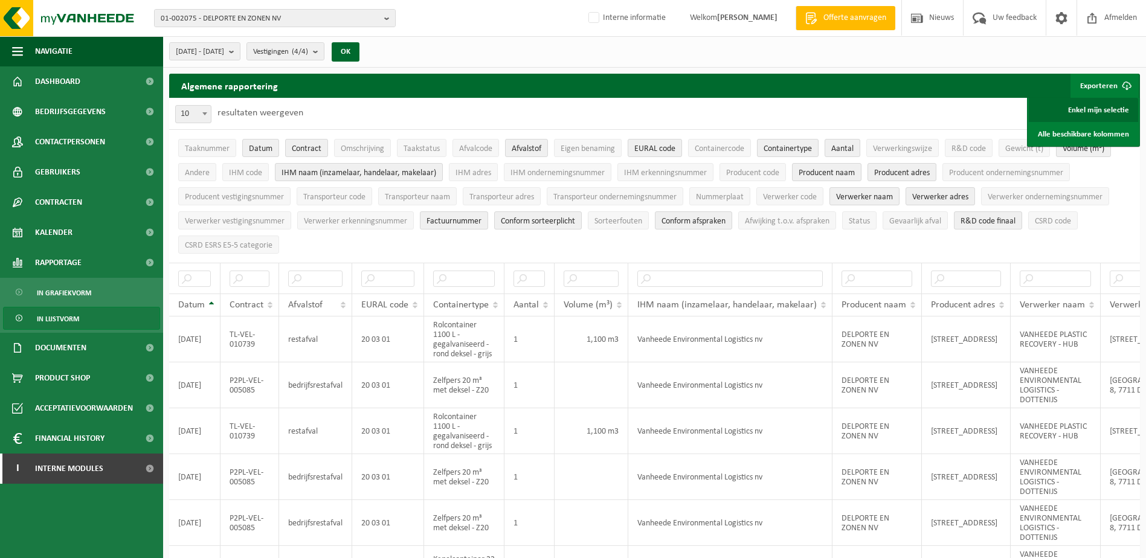
click at [1105, 111] on link "Enkel mijn selectie" at bounding box center [1083, 110] width 109 height 24
click at [773, 49] on div "[DATE] - [DATE] Huidige maand Vorige maand Laatste 6 maanden Huidig jaar Vorig …" at bounding box center [654, 51] width 983 height 31
click at [1017, 146] on span "Gewicht (t)" at bounding box center [1025, 148] width 38 height 9
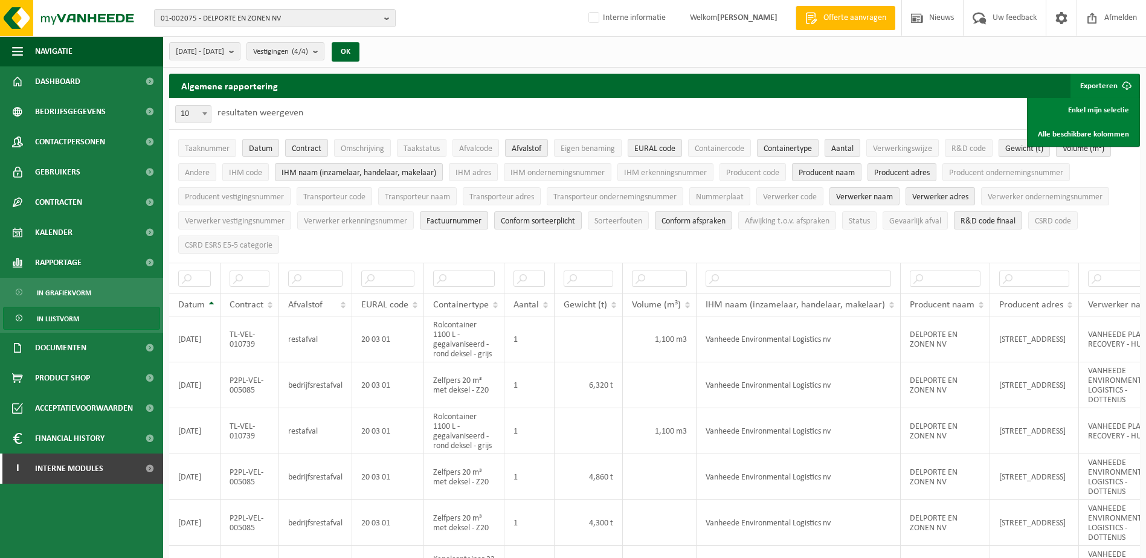
click at [1107, 81] on button "Exporteren" at bounding box center [1105, 86] width 68 height 24
click at [1097, 91] on button "Exporteren" at bounding box center [1105, 86] width 68 height 24
click at [1094, 86] on button "Exporteren" at bounding box center [1105, 86] width 68 height 24
click at [1093, 87] on button "Exporteren" at bounding box center [1105, 86] width 68 height 24
click at [1101, 110] on link "Enkel mijn selectie" at bounding box center [1083, 110] width 109 height 24
